Goal: Use online tool/utility: Utilize a website feature to perform a specific function

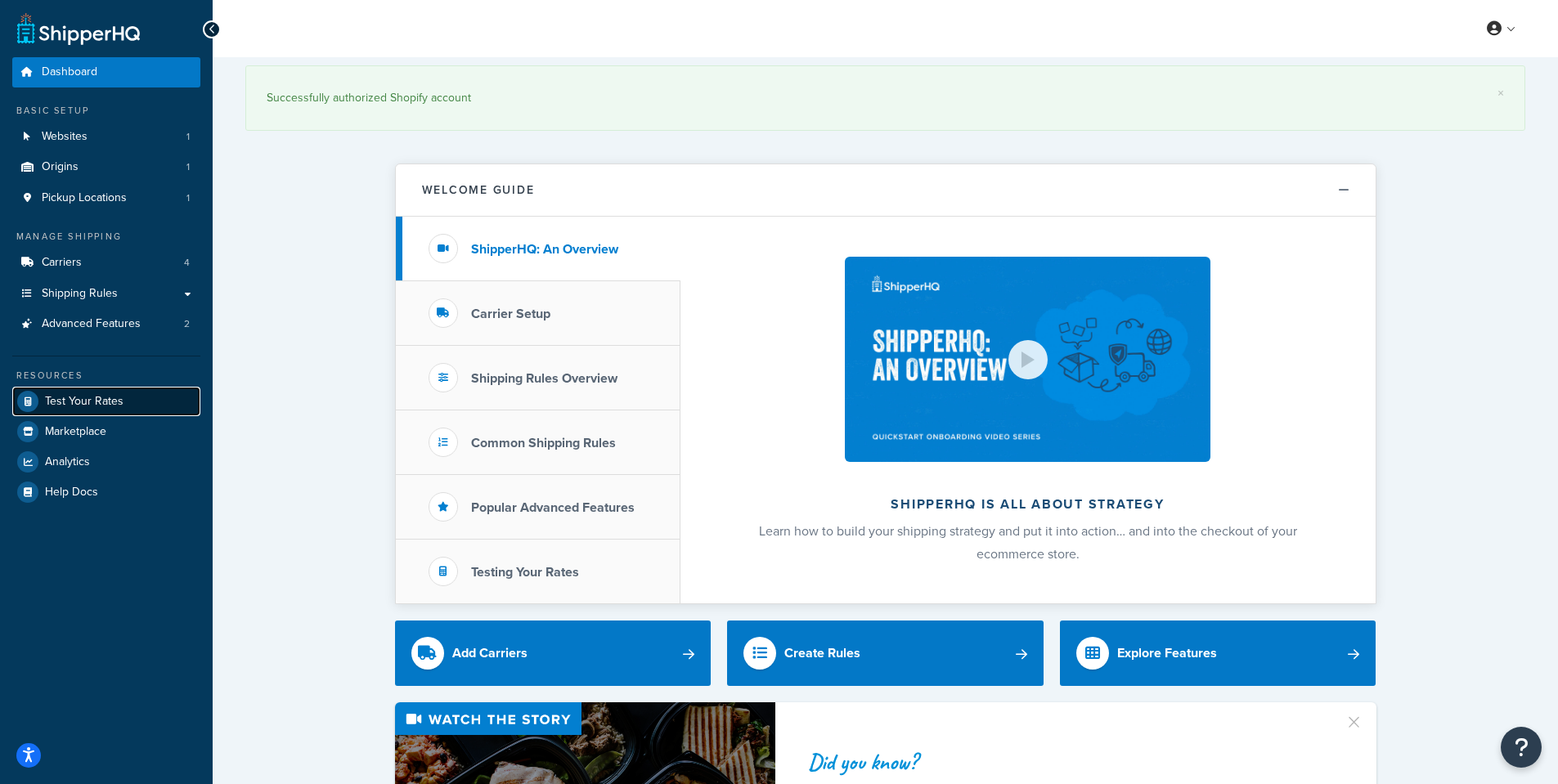
click at [75, 407] on span "Test Your Rates" at bounding box center [84, 401] width 78 height 14
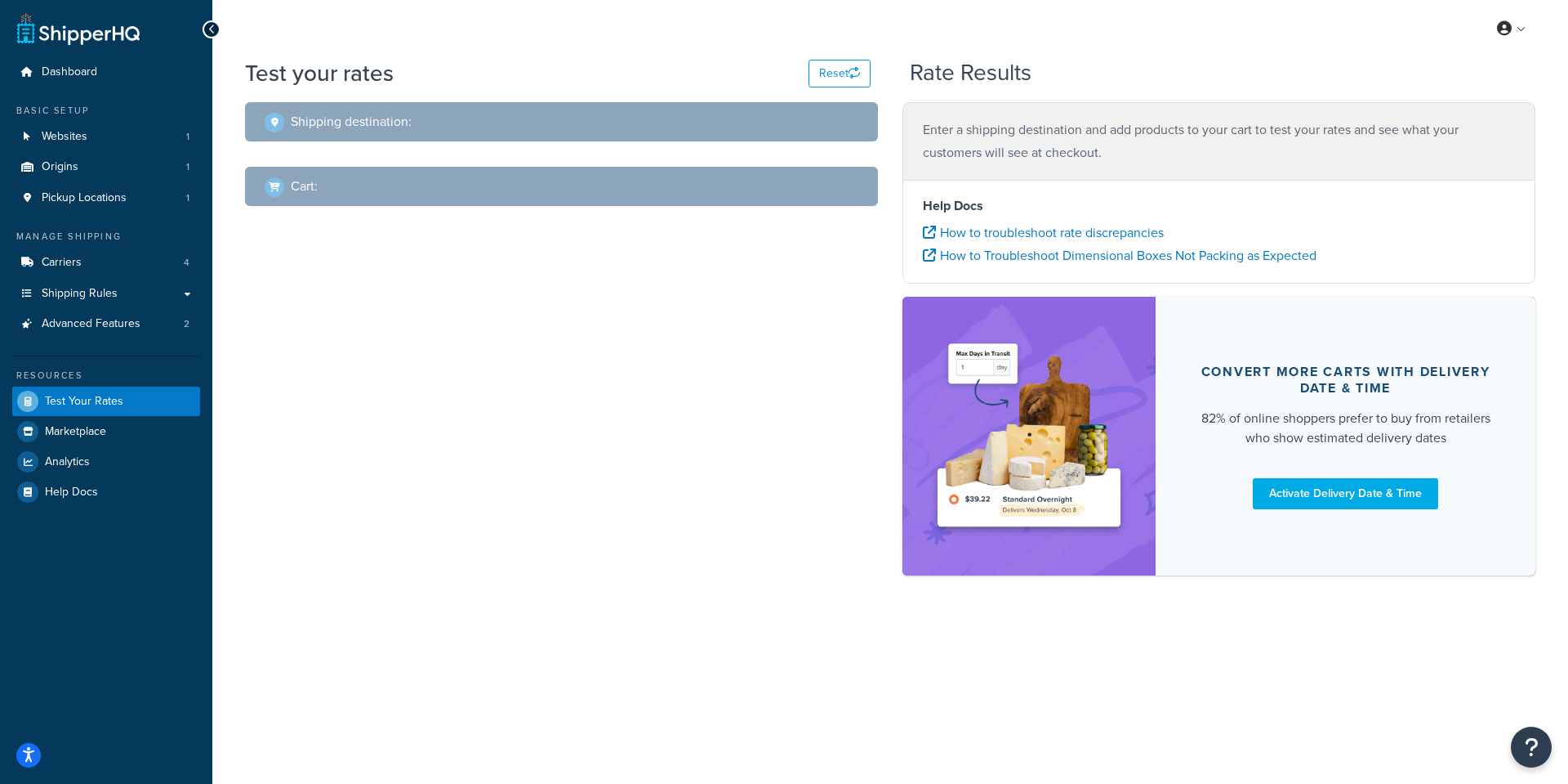
select select "[GEOGRAPHIC_DATA]"
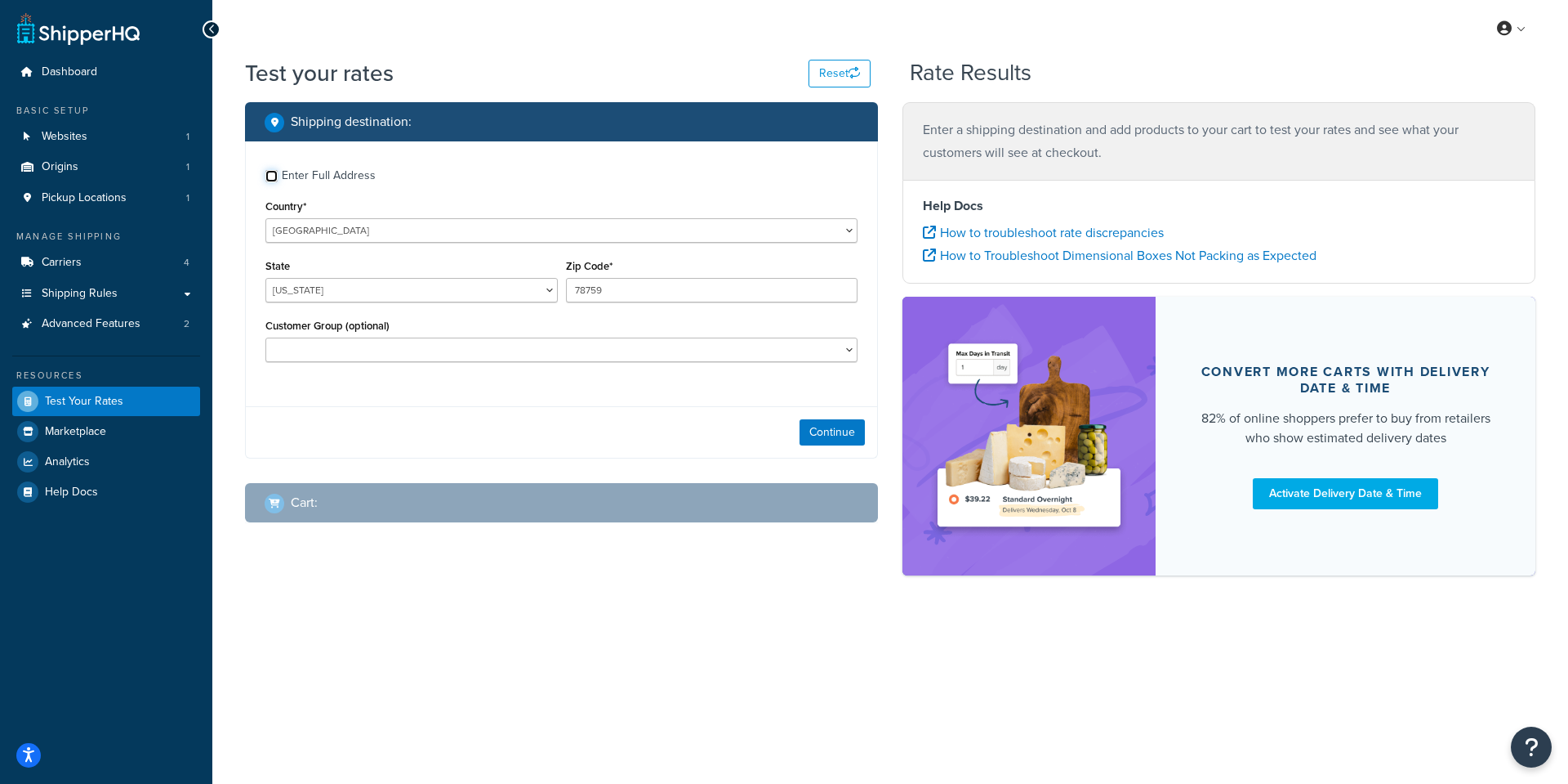
click at [272, 177] on input "Enter Full Address" at bounding box center [271, 176] width 13 height 13
checkbox input "true"
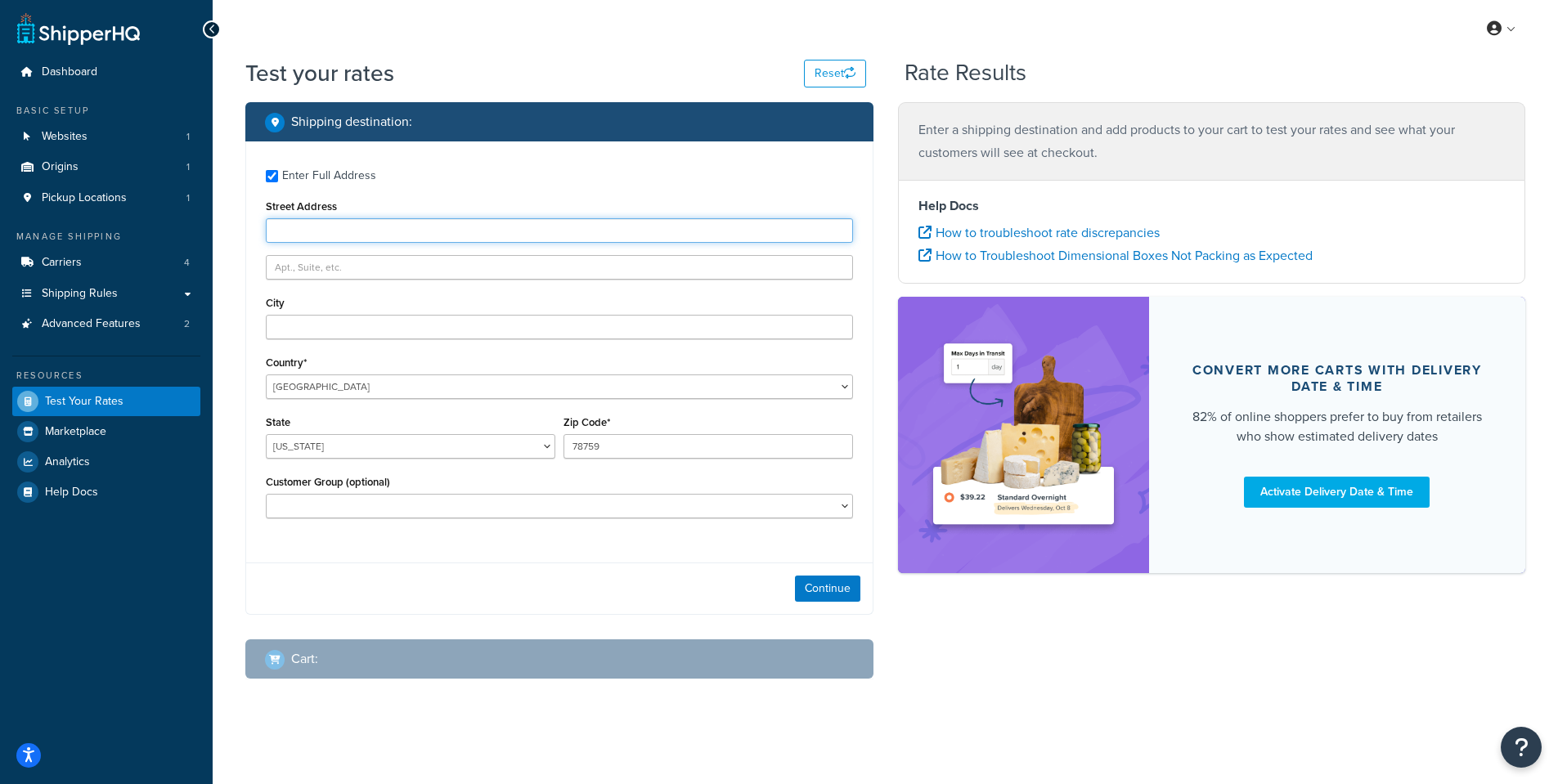
click at [329, 238] on input "Street Address" at bounding box center [559, 229] width 587 height 24
type input "[STREET_ADDRESS]"
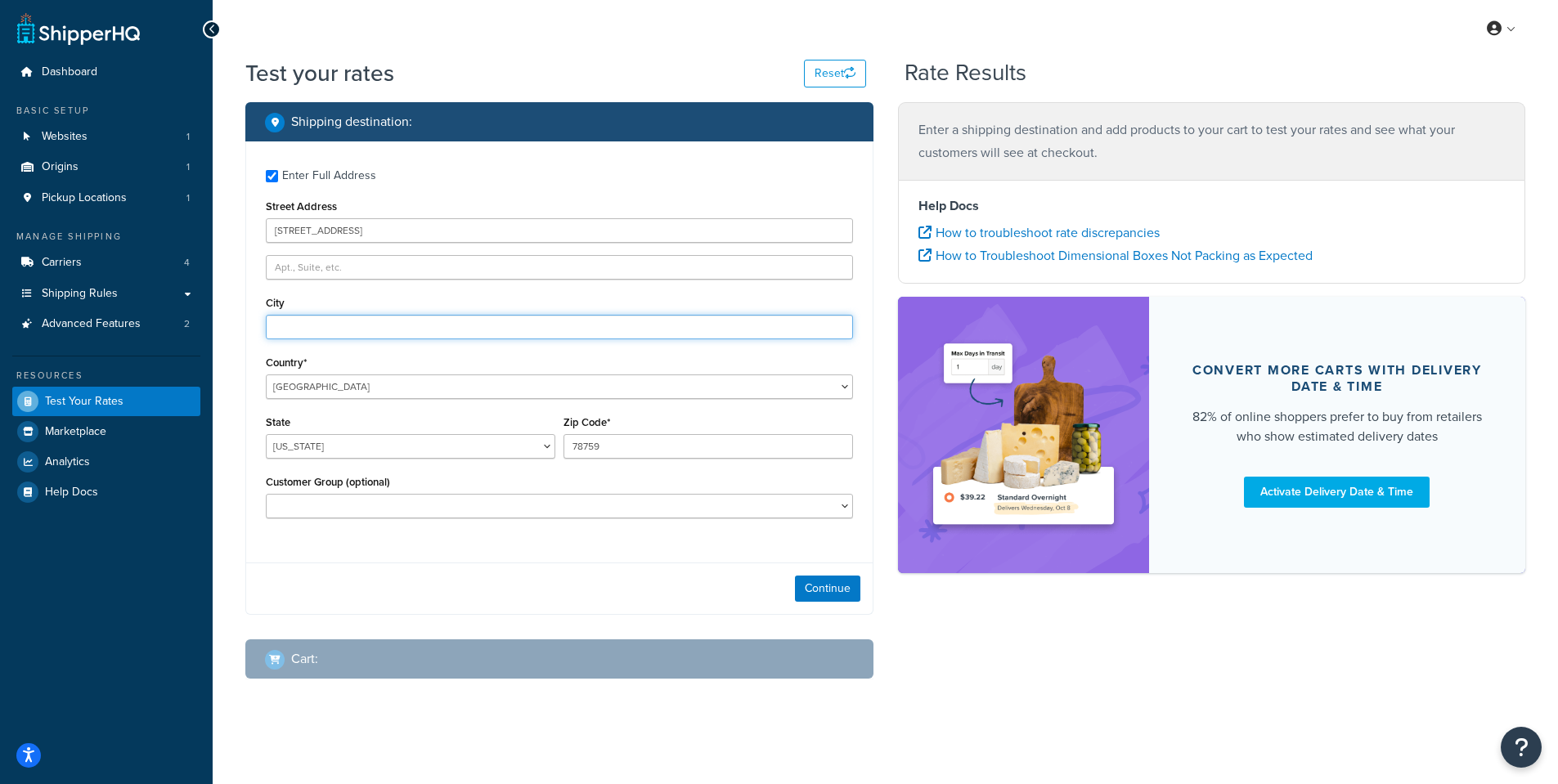
click at [374, 329] on input "City" at bounding box center [559, 326] width 587 height 24
type input "Medford"
click at [480, 448] on select "[US_STATE] [US_STATE] [US_STATE] [US_STATE] [US_STATE] Armed Forces Americas Ar…" at bounding box center [410, 445] width 289 height 24
select select "NY"
click at [266, 433] on select "[US_STATE] [US_STATE] [US_STATE] [US_STATE] [US_STATE] Armed Forces Americas Ar…" at bounding box center [410, 445] width 289 height 24
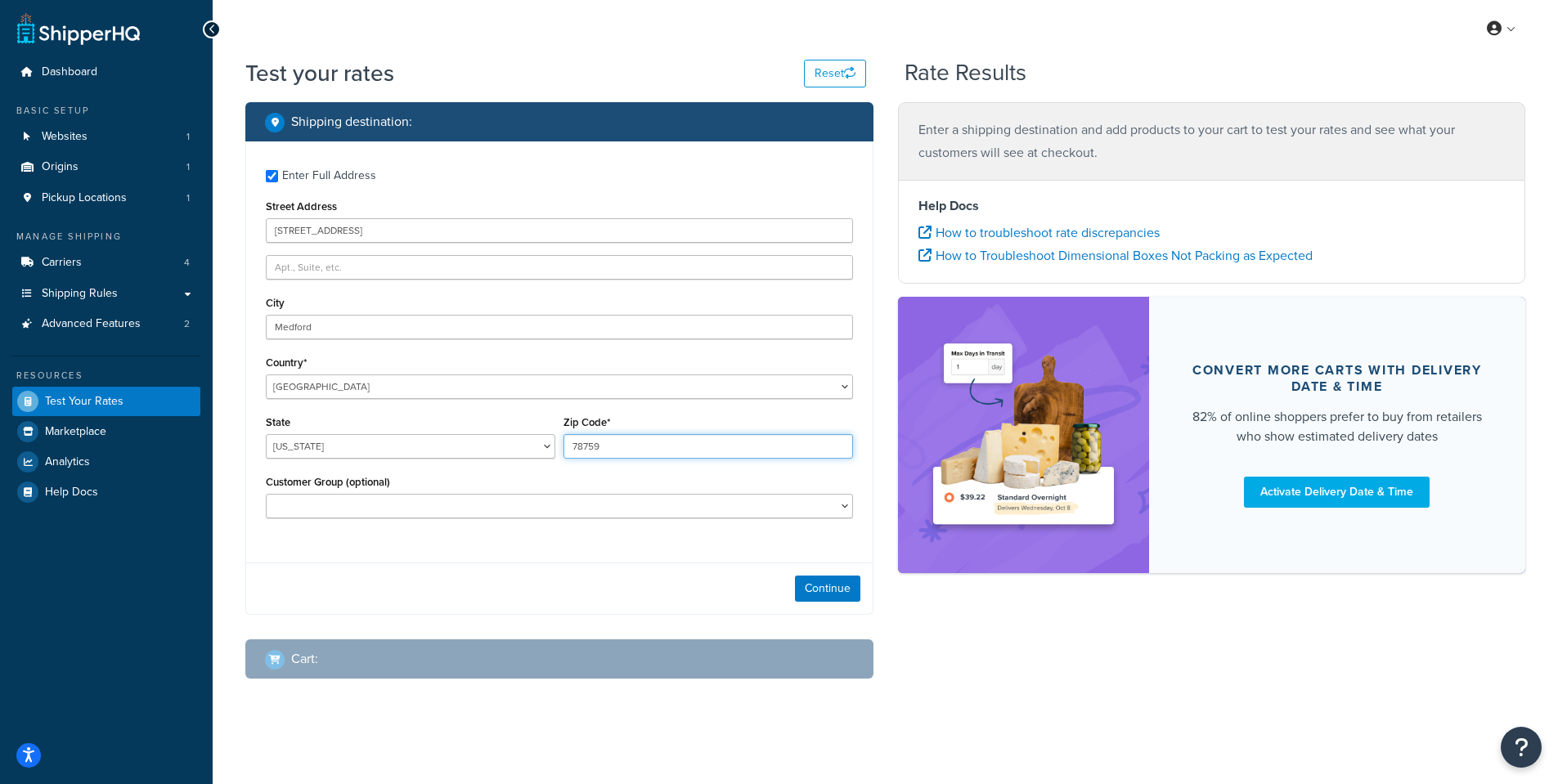
click at [720, 448] on input "78759" at bounding box center [708, 445] width 289 height 24
type input "11763"
click at [595, 547] on div "Enter Full Address Street Address [STREET_ADDRESS] City [GEOGRAPHIC_DATA] Count…" at bounding box center [559, 346] width 626 height 409
click at [826, 589] on button "Continue" at bounding box center [827, 588] width 65 height 26
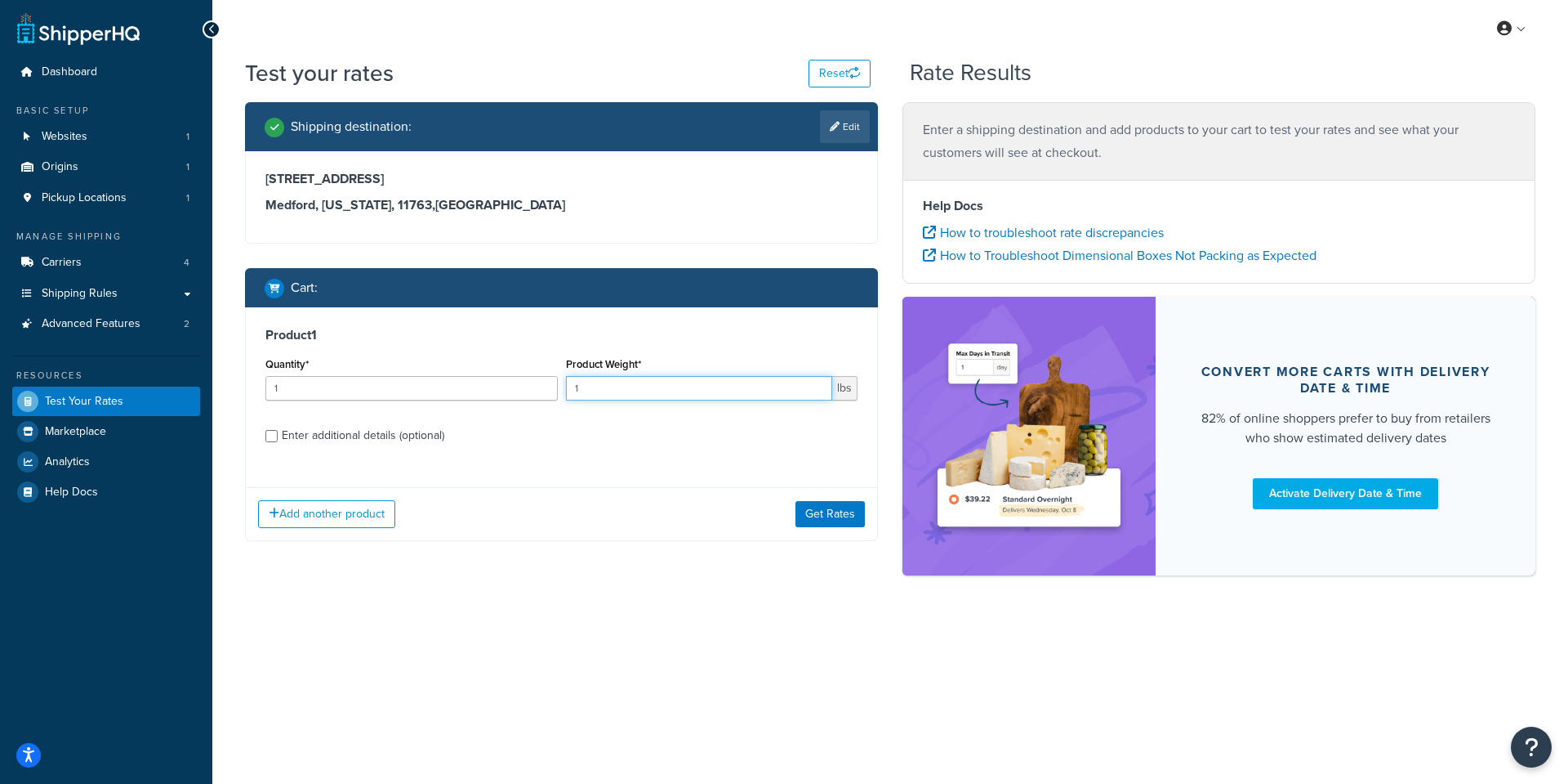
click at [604, 389] on input "1" at bounding box center [700, 388] width 267 height 24
type input "100"
click at [820, 509] on button "Get Rates" at bounding box center [829, 514] width 69 height 26
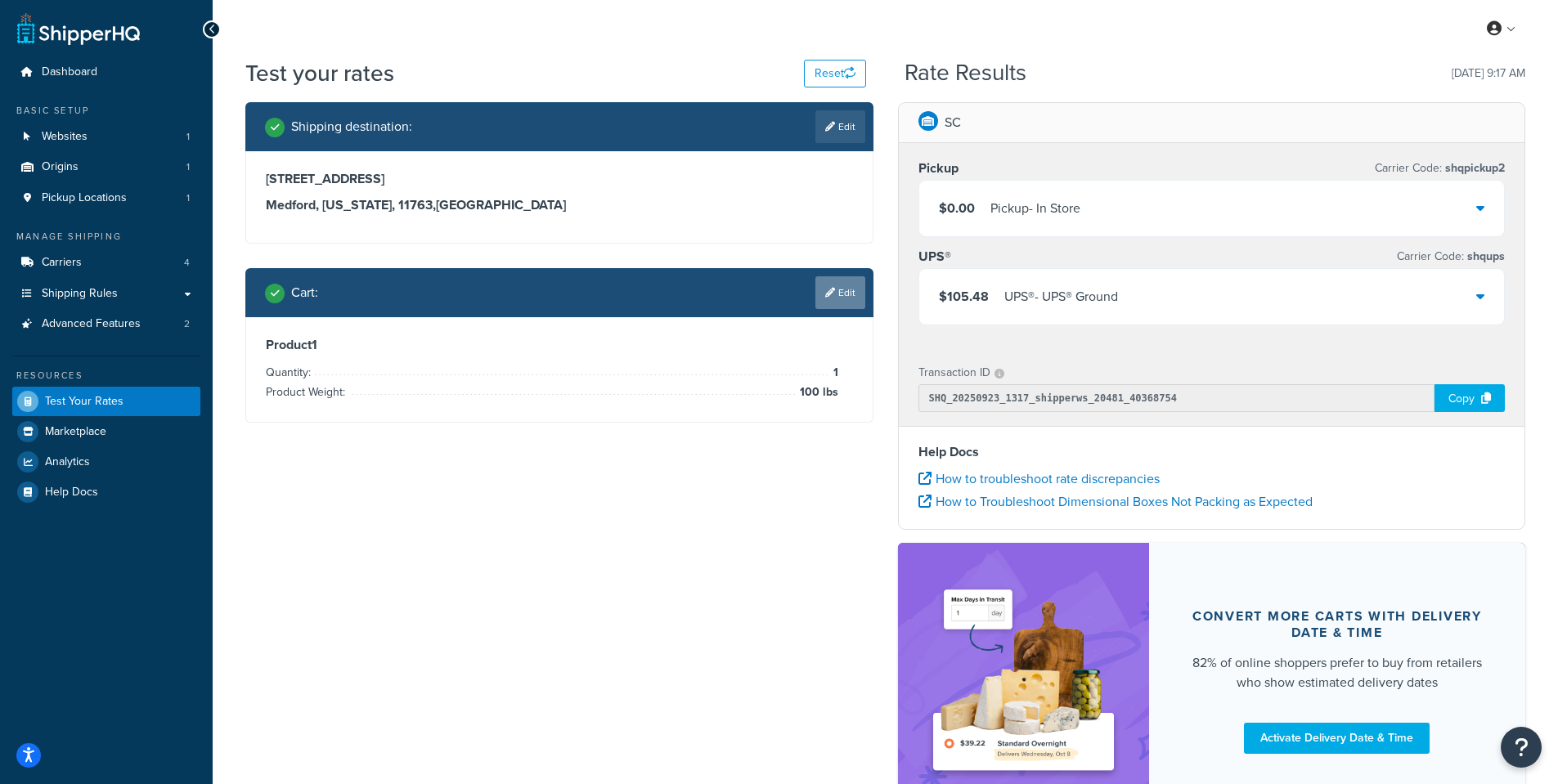
click at [863, 296] on link "Edit" at bounding box center [840, 292] width 50 height 32
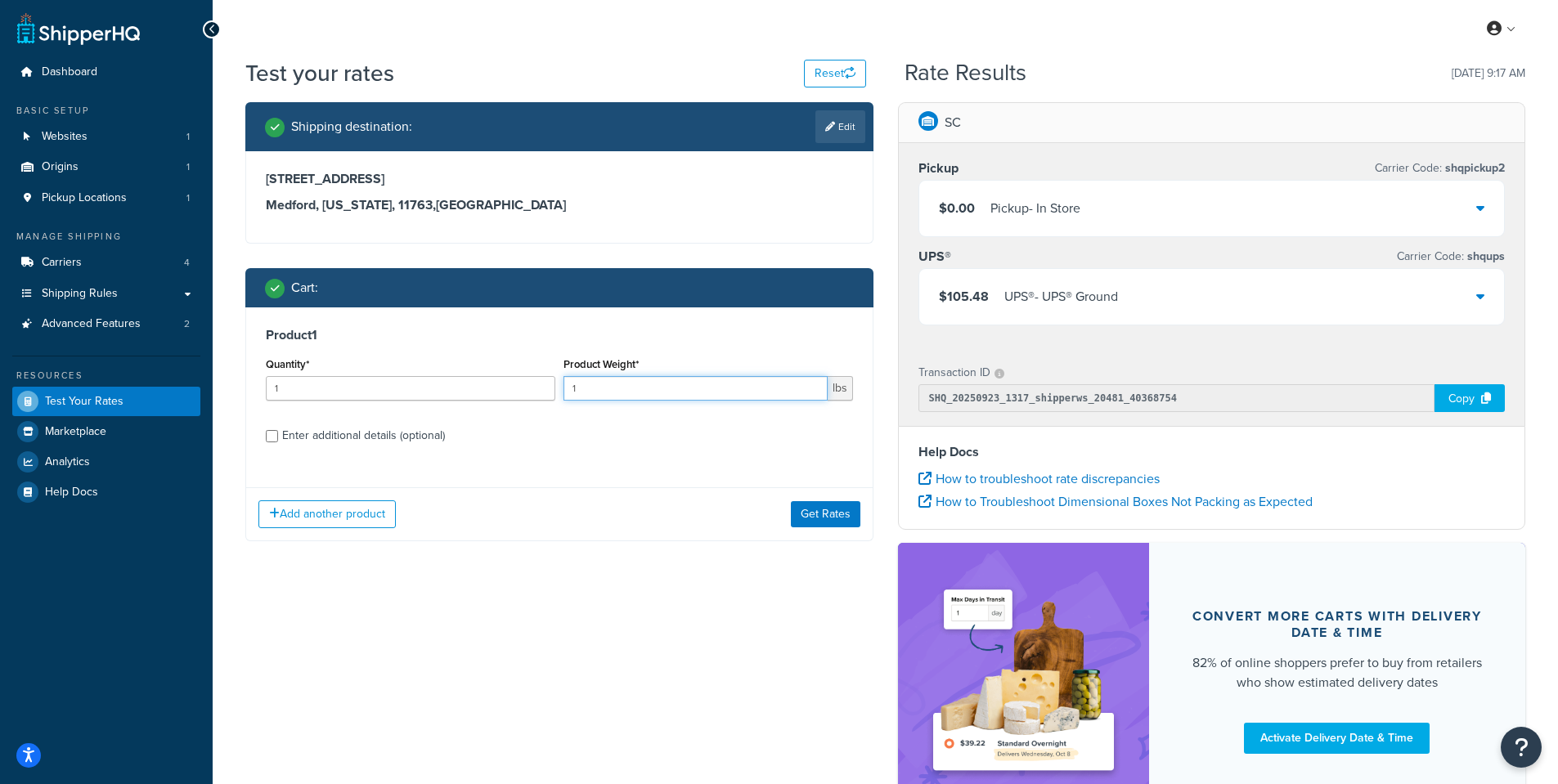
click at [759, 389] on input "1" at bounding box center [695, 388] width 264 height 24
type input "200"
click at [812, 511] on button "Get Rates" at bounding box center [824, 514] width 69 height 26
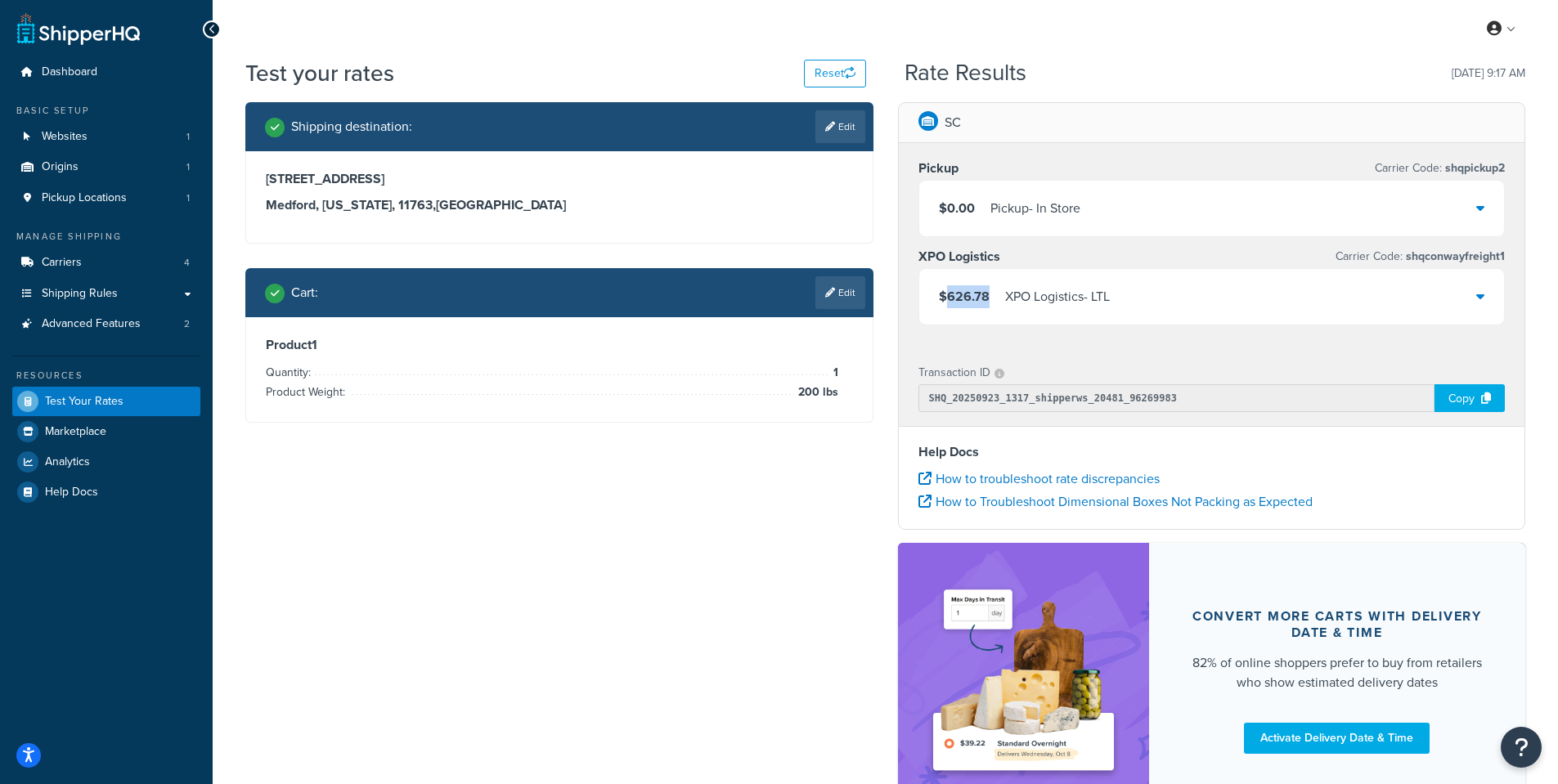
drag, startPoint x: 988, startPoint y: 300, endPoint x: 944, endPoint y: 300, distance: 44.0
click at [944, 300] on div "$626.78 XPO Logistics - LTL" at bounding box center [1024, 296] width 171 height 22
